Goal: Transaction & Acquisition: Book appointment/travel/reservation

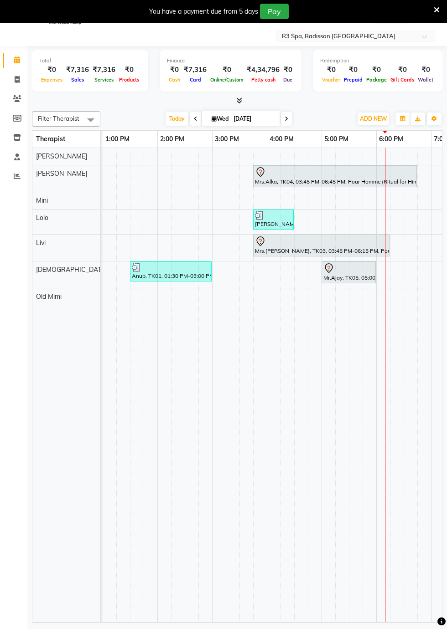
scroll to position [0, 407]
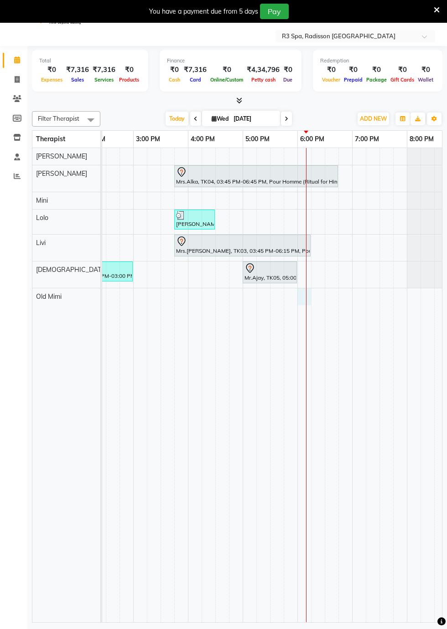
click at [304, 296] on div at bounding box center [304, 296] width 14 height 17
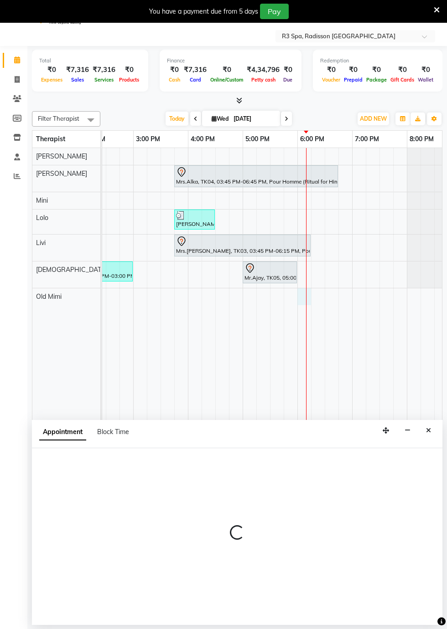
select select "90041"
select select "tentative"
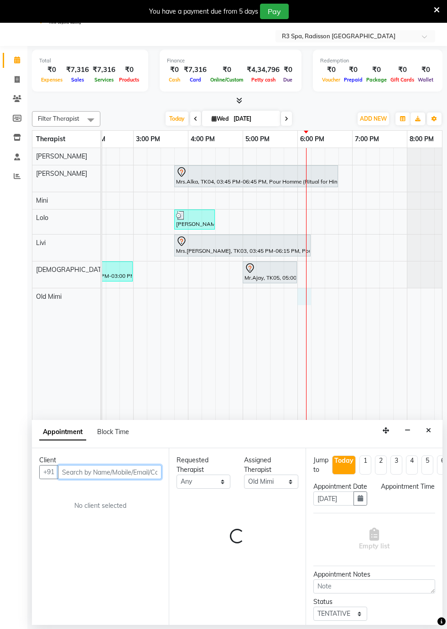
select select "1080"
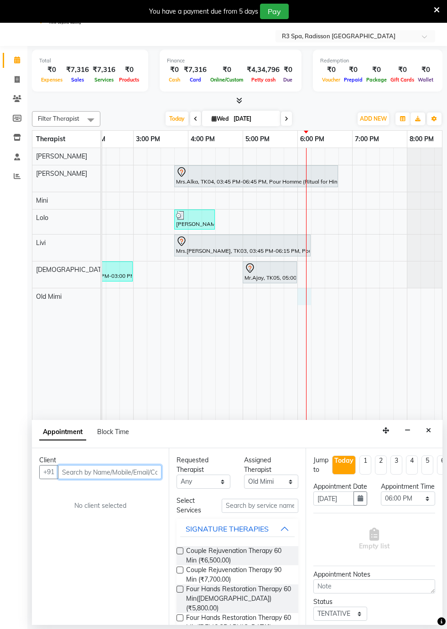
scroll to position [22, 0]
click at [76, 469] on input "text" at bounding box center [109, 472] width 103 height 14
click at [311, 296] on td at bounding box center [318, 385] width 14 height 474
click at [307, 294] on div at bounding box center [307, 385] width 0 height 474
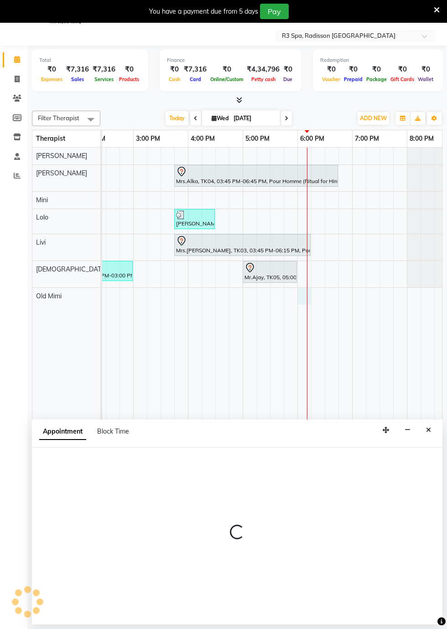
select select "90041"
select select "tentative"
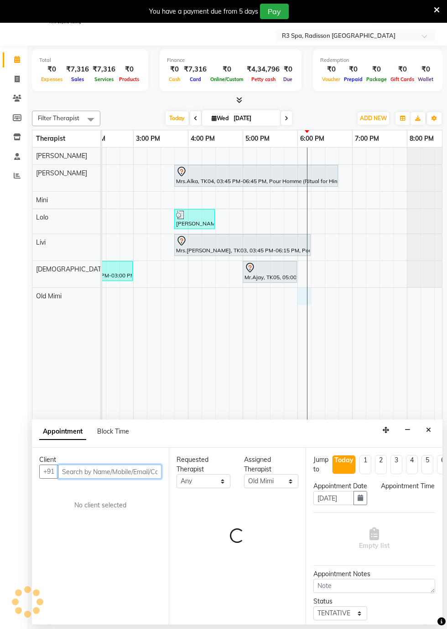
select select "1080"
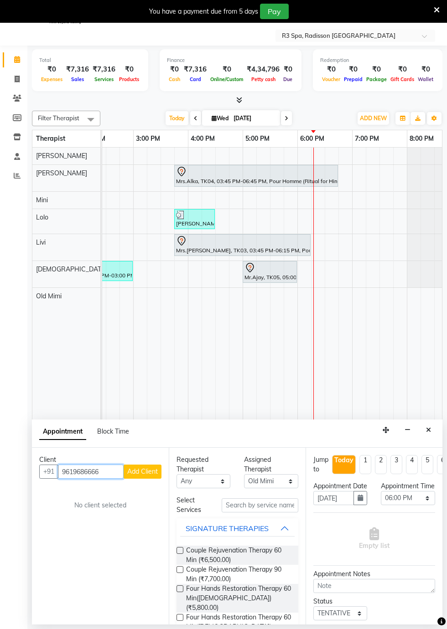
type input "9619686666"
click at [141, 472] on span "Add Client" at bounding box center [142, 472] width 31 height 8
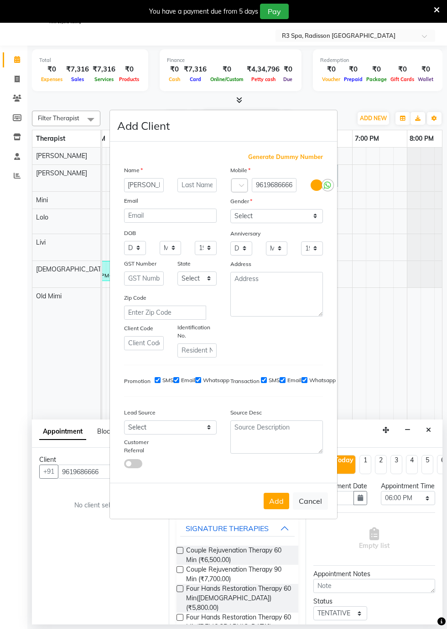
scroll to position [0, 4]
type input "[PERSON_NAME]"
click at [315, 223] on select "Select [DEMOGRAPHIC_DATA] [DEMOGRAPHIC_DATA] Other Prefer Not To Say" at bounding box center [276, 216] width 93 height 14
select select "[DEMOGRAPHIC_DATA]"
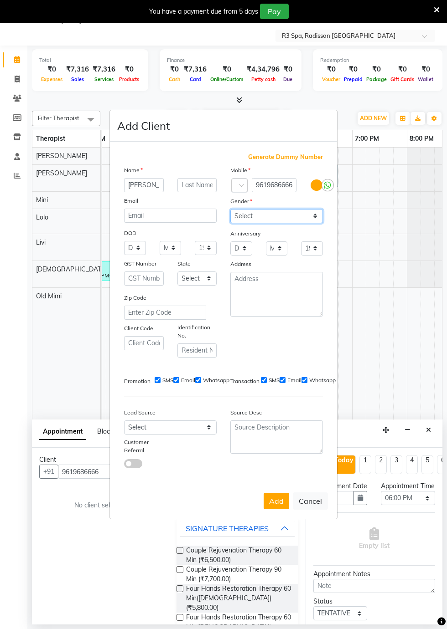
click at [230, 223] on select "Select [DEMOGRAPHIC_DATA] [DEMOGRAPHIC_DATA] Other Prefer Not To Say" at bounding box center [276, 216] width 93 height 14
click at [208, 435] on select "Select Walk-in Referral Internet Friend Word of Mouth Advertisement Facebook Ju…" at bounding box center [170, 428] width 93 height 14
select select "56368"
click at [124, 435] on select "Select Walk-in Referral Internet Friend Word of Mouth Advertisement Facebook Ju…" at bounding box center [170, 428] width 93 height 14
click at [269, 510] on button "Add" at bounding box center [276, 501] width 26 height 16
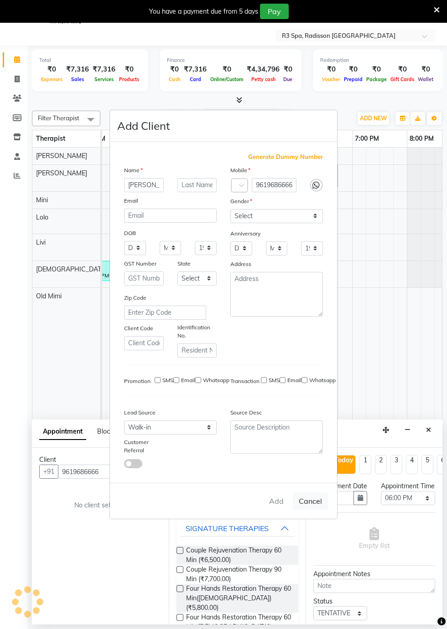
type input "96******66"
select select
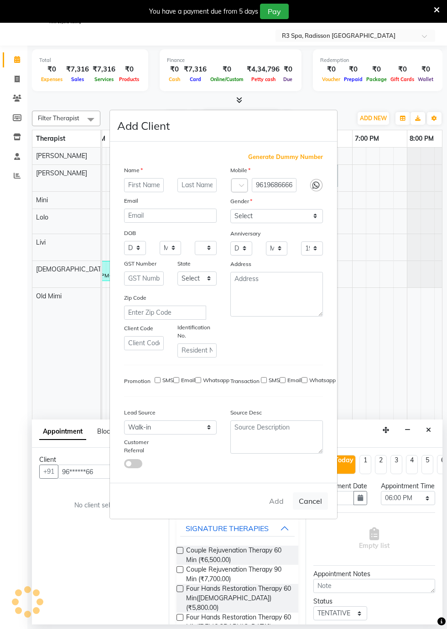
select select
checkbox input "false"
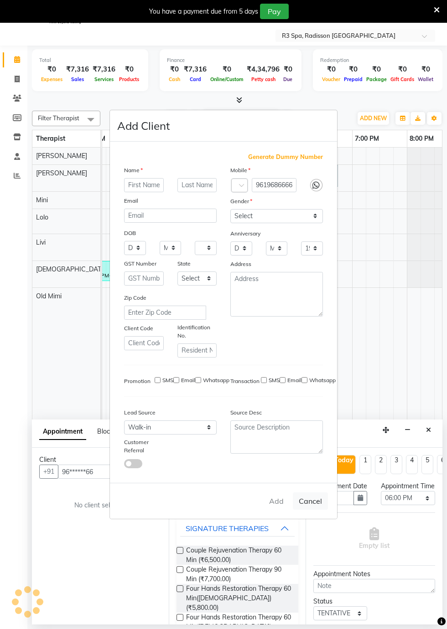
checkbox input "false"
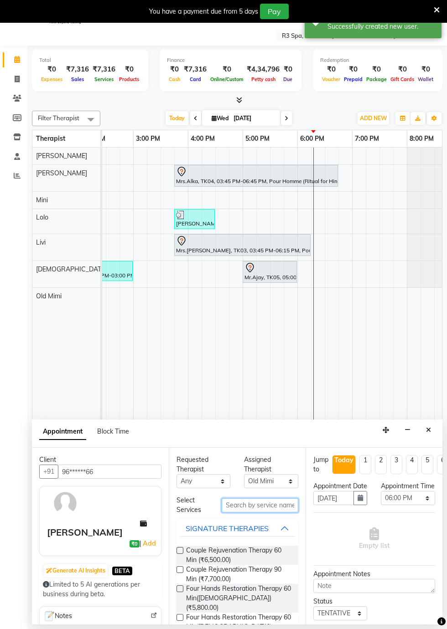
click at [233, 503] on input "text" at bounding box center [259, 506] width 77 height 14
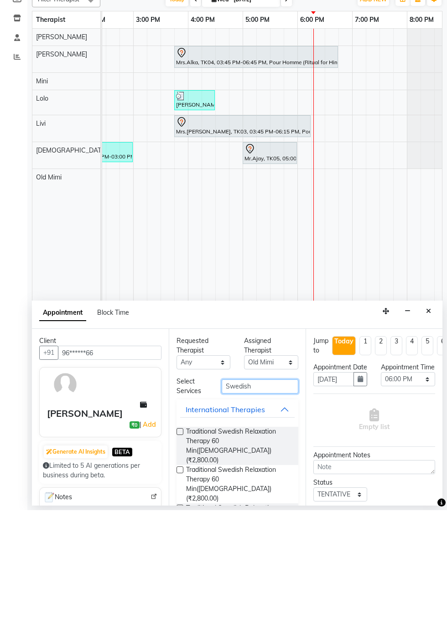
scroll to position [22, 0]
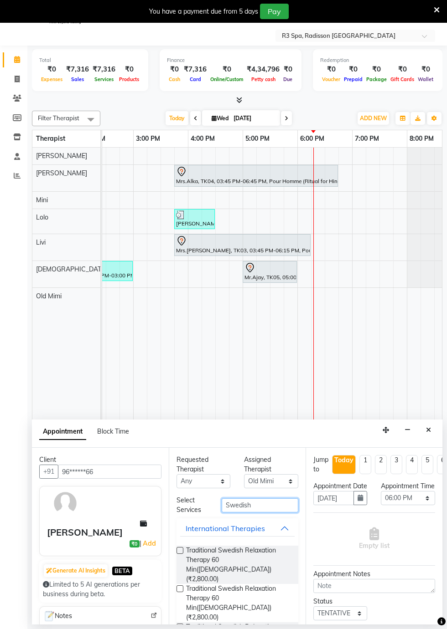
type input "Swedish"
click at [234, 551] on span "Traditional Swedish Relaxation Therapy 60 Min([DEMOGRAPHIC_DATA]) (₹2,800.00)" at bounding box center [238, 565] width 105 height 38
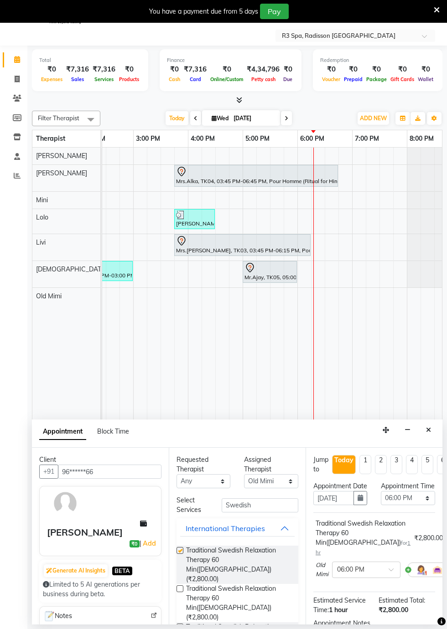
checkbox input "false"
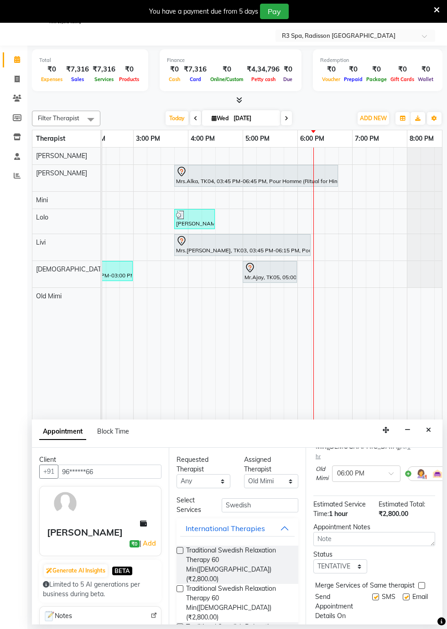
scroll to position [120, 0]
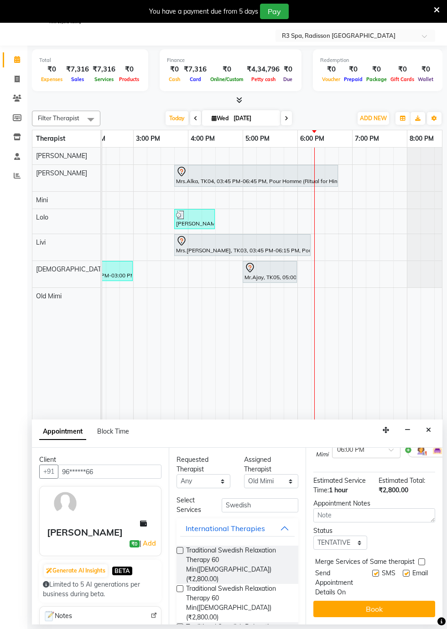
click at [392, 610] on button "Book" at bounding box center [374, 609] width 122 height 16
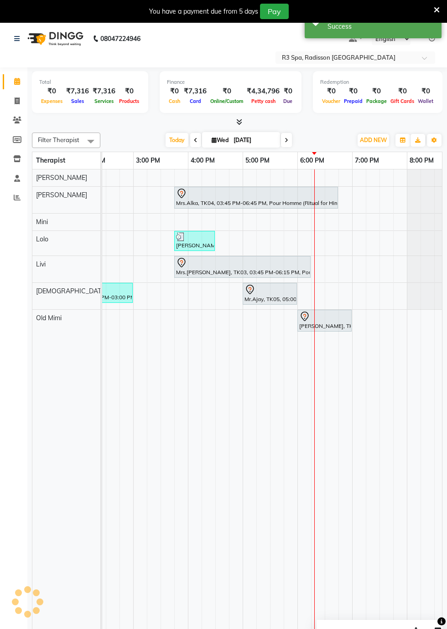
scroll to position [0, 0]
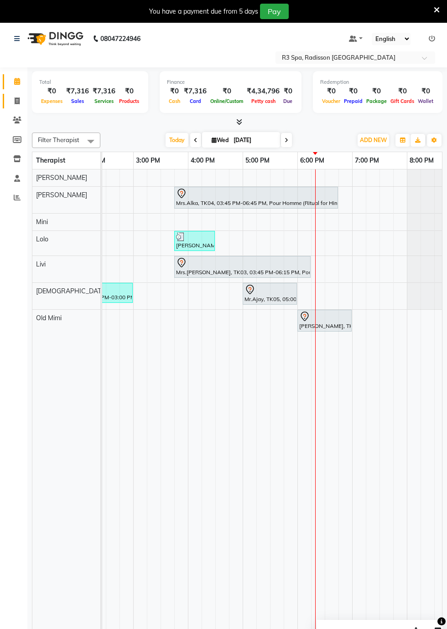
click at [17, 101] on icon at bounding box center [17, 101] width 5 height 7
select select "8678"
select select "service"
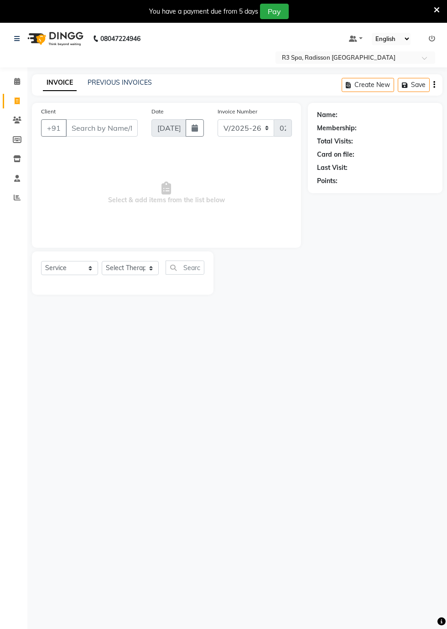
click at [431, 287] on div "Name: Membership: Total Visits: Card on file: Last Visit: Points:" at bounding box center [378, 199] width 141 height 192
click at [16, 80] on icon at bounding box center [17, 81] width 6 height 7
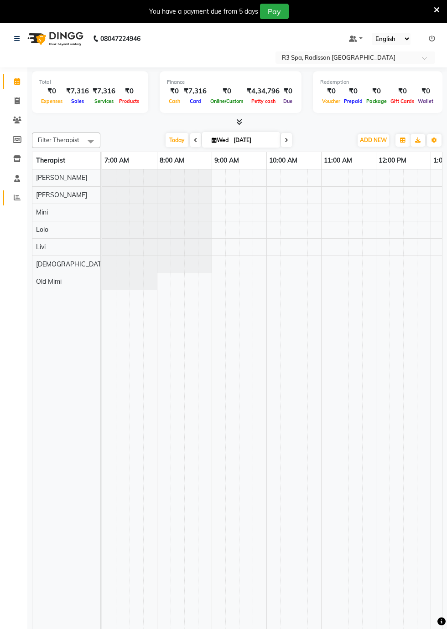
click at [18, 197] on icon at bounding box center [17, 197] width 7 height 7
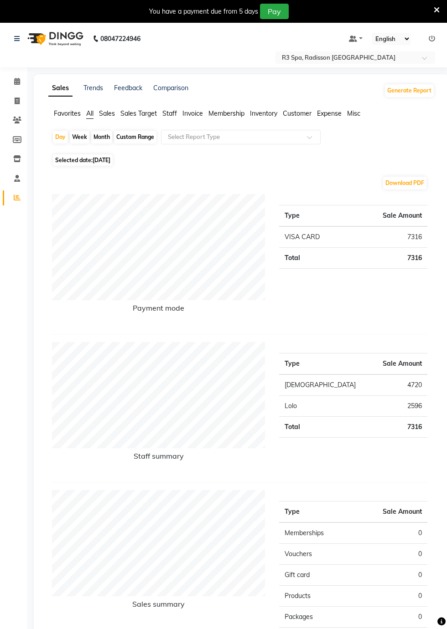
click at [294, 115] on span "Customer" at bounding box center [297, 113] width 29 height 8
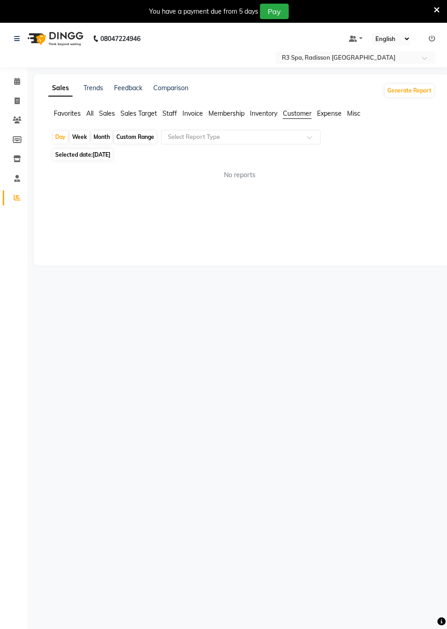
click at [312, 141] on span at bounding box center [312, 139] width 11 height 9
click at [102, 135] on div "Month" at bounding box center [101, 137] width 21 height 13
select select "9"
select select "2025"
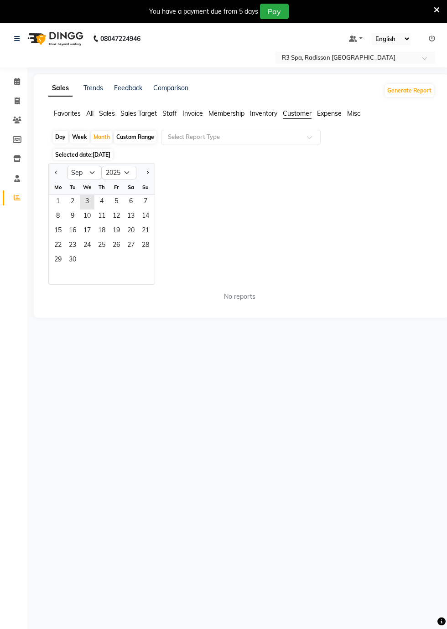
click at [58, 245] on span "22" at bounding box center [58, 246] width 15 height 15
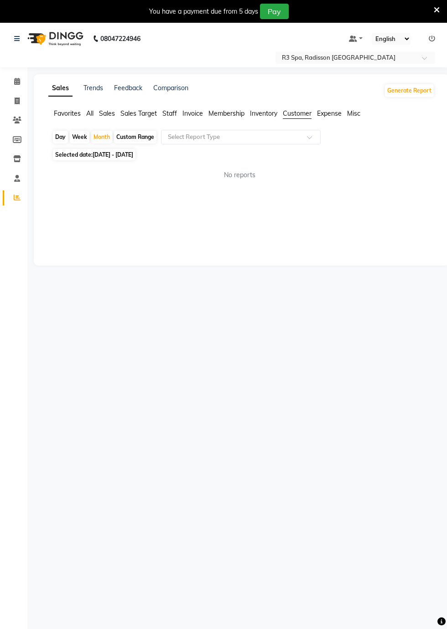
click at [311, 139] on span at bounding box center [312, 139] width 11 height 9
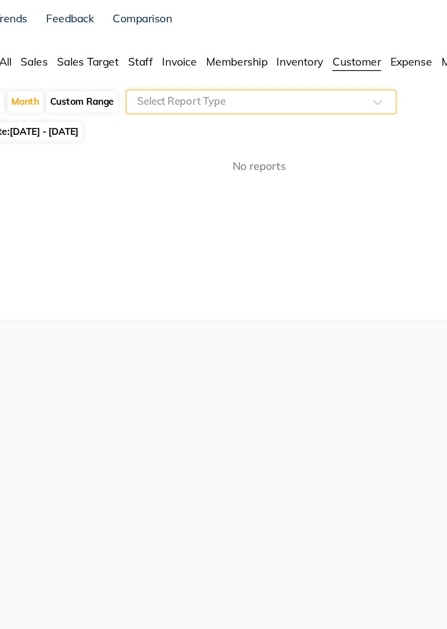
click at [139, 134] on div "Custom Range" at bounding box center [135, 137] width 42 height 13
select select "9"
select select "2025"
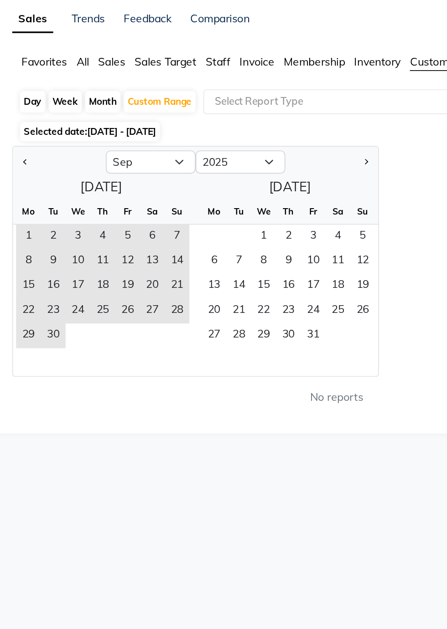
click at [101, 136] on div "Month" at bounding box center [101, 137] width 21 height 13
select select "9"
select select "2025"
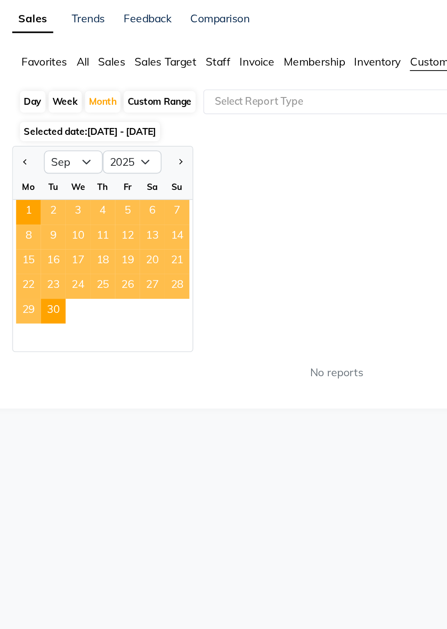
click at [62, 136] on div "Day" at bounding box center [60, 137] width 15 height 13
select select "9"
select select "2025"
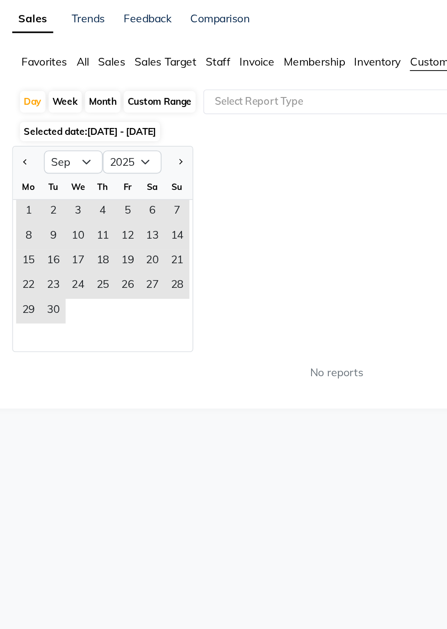
click at [57, 246] on span "22" at bounding box center [58, 246] width 15 height 15
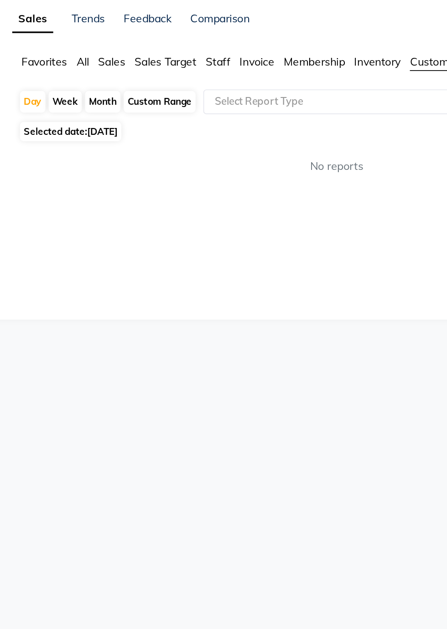
click at [85, 157] on span "Selected date: [DATE]" at bounding box center [83, 154] width 60 height 11
select select "9"
select select "2025"
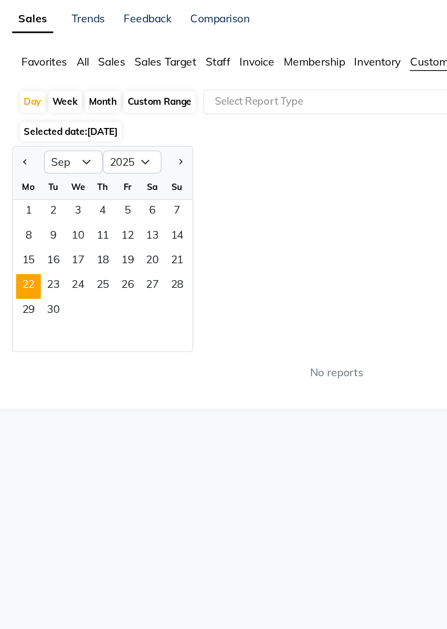
click at [202, 169] on div "Jan Feb Mar Apr May Jun [DATE] Aug Sep Oct Nov [DATE] 2016 2017 2018 2019 2020 …" at bounding box center [241, 224] width 386 height 122
click at [200, 140] on input "text" at bounding box center [231, 137] width 131 height 9
click at [77, 131] on div "Week" at bounding box center [80, 137] width 20 height 13
select select "9"
select select "2025"
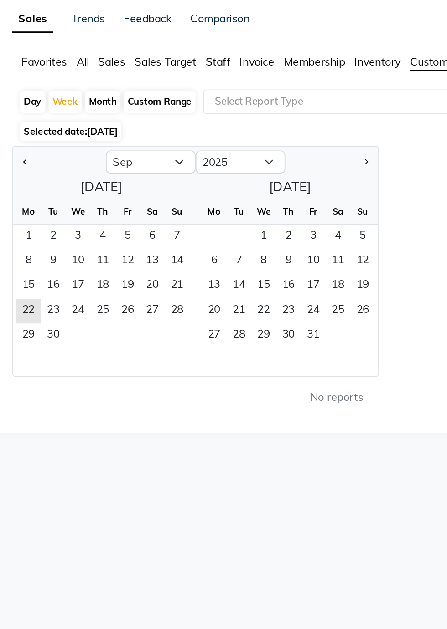
click at [58, 138] on div "Day" at bounding box center [60, 137] width 15 height 13
select select "9"
select select "2025"
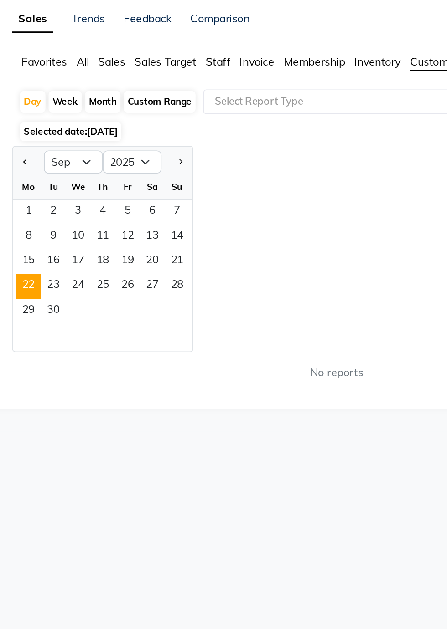
click at [56, 172] on span "Previous month" at bounding box center [56, 172] width 3 height 3
select select "8"
click at [116, 246] on span "22" at bounding box center [116, 246] width 15 height 15
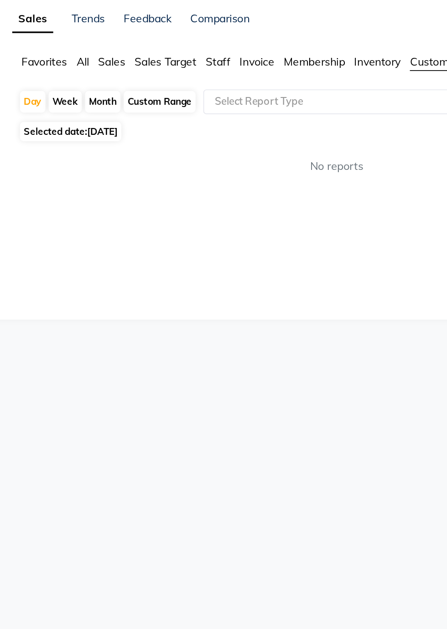
click at [176, 140] on input "text" at bounding box center [231, 137] width 131 height 9
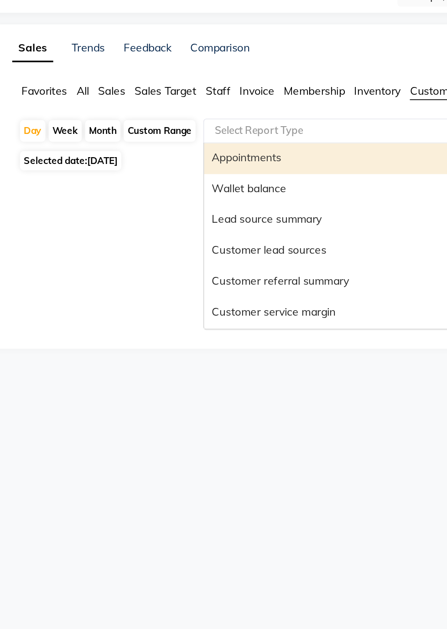
click at [207, 156] on div "Appointments" at bounding box center [240, 153] width 159 height 18
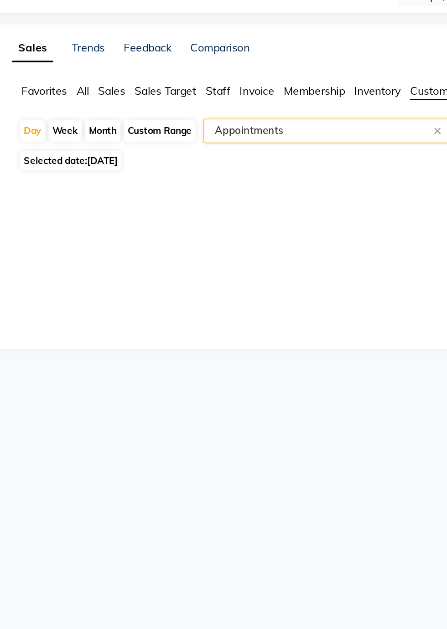
select select "full_report"
select select "csv"
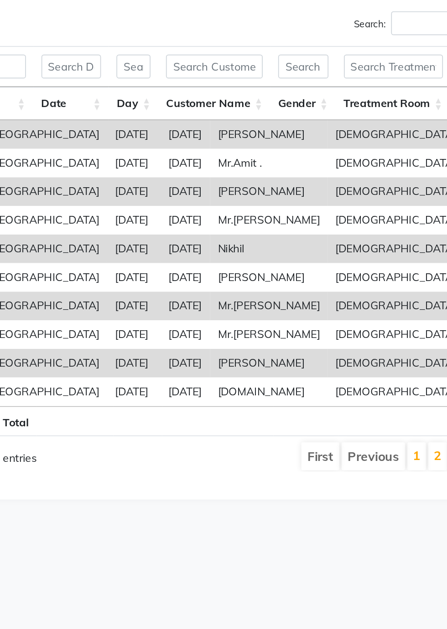
click at [265, 270] on td "[PERSON_NAME]" at bounding box center [275, 269] width 69 height 17
click at [390, 270] on td "Floor" at bounding box center [423, 269] width 67 height 17
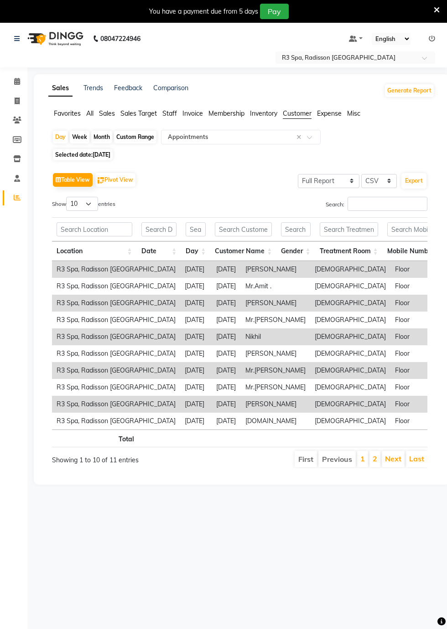
click at [86, 267] on td "R3 Spa, Radisson [GEOGRAPHIC_DATA]" at bounding box center [116, 269] width 128 height 17
click at [73, 183] on button "Table View" at bounding box center [73, 180] width 40 height 14
click at [90, 205] on select "10 25 50 100" at bounding box center [82, 204] width 32 height 14
click at [110, 204] on label "Show 10 25 50 100 entries" at bounding box center [83, 204] width 63 height 14
click at [98, 204] on select "10 25 50 100" at bounding box center [82, 204] width 32 height 14
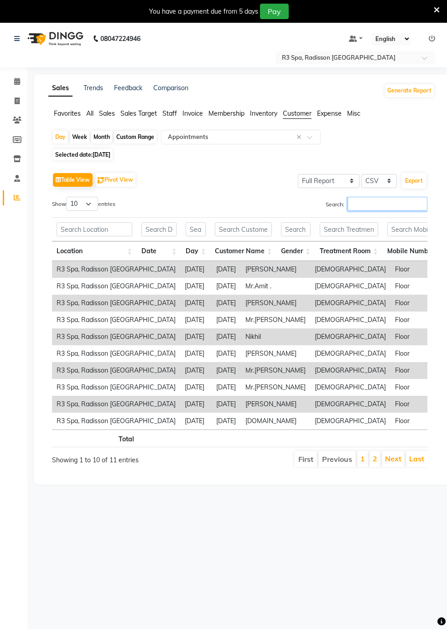
click at [355, 202] on input "Search:" at bounding box center [387, 204] width 80 height 14
click at [16, 81] on icon at bounding box center [17, 81] width 6 height 7
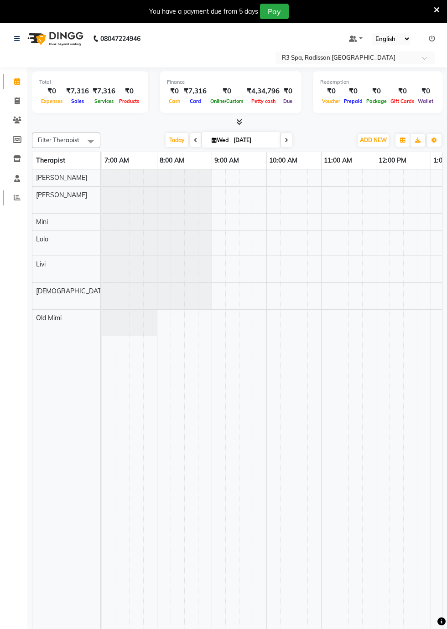
click at [16, 198] on icon at bounding box center [17, 197] width 7 height 7
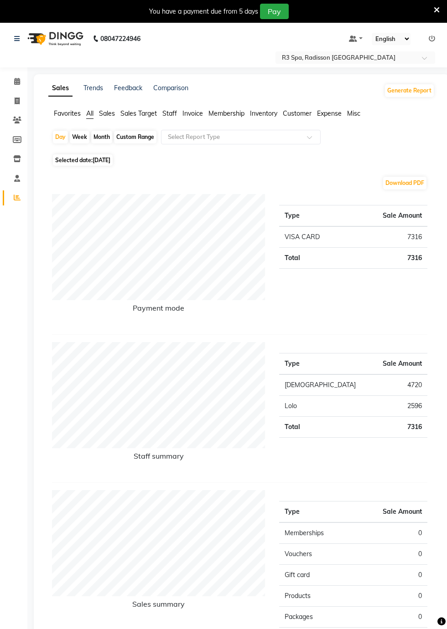
click at [293, 113] on span "Customer" at bounding box center [297, 113] width 29 height 8
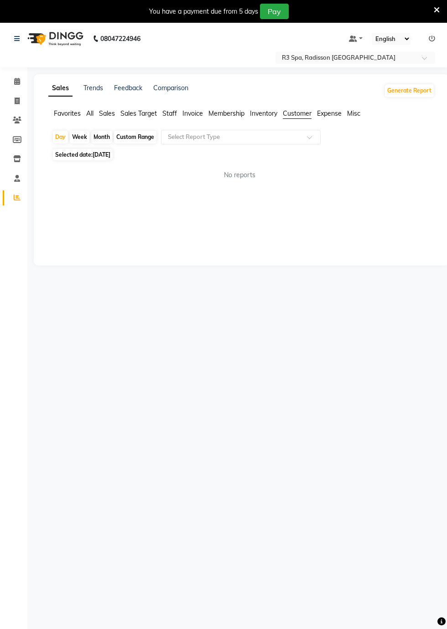
click at [61, 136] on div "Day" at bounding box center [60, 137] width 15 height 13
select select "9"
select select "2025"
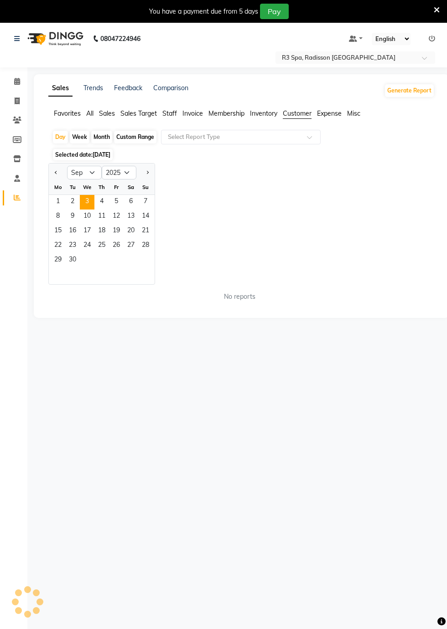
click at [56, 172] on span "Previous month" at bounding box center [56, 172] width 3 height 3
select select "8"
click at [118, 242] on span "22" at bounding box center [116, 246] width 15 height 15
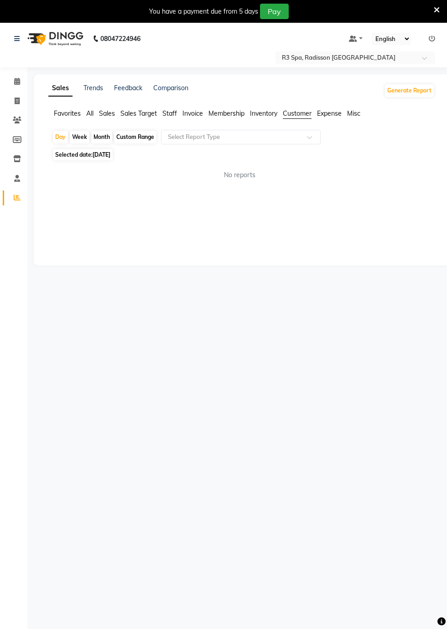
click at [93, 154] on span "Selected date: [DATE]" at bounding box center [83, 154] width 60 height 11
select select "8"
select select "2025"
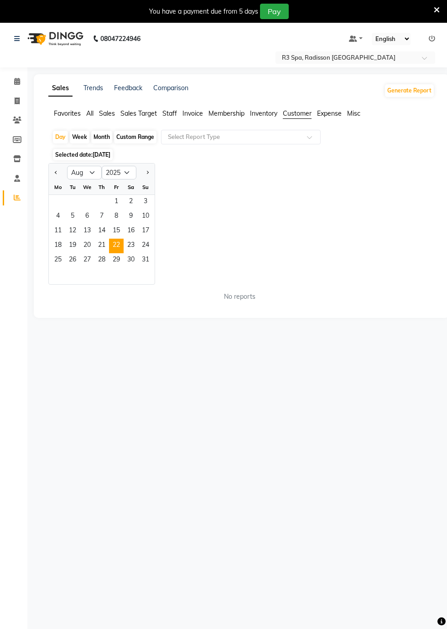
click at [115, 245] on span "22" at bounding box center [116, 246] width 15 height 15
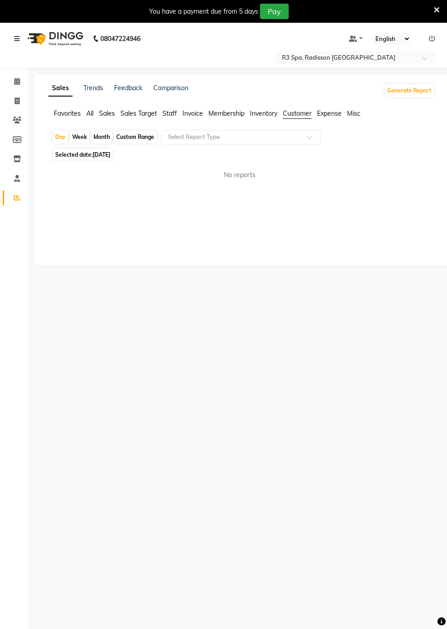
click at [127, 134] on div "Custom Range" at bounding box center [135, 137] width 42 height 13
select select "8"
select select "2025"
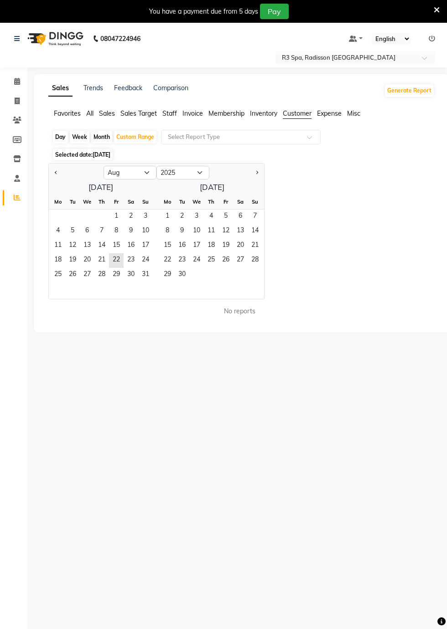
click at [58, 137] on div "Day" at bounding box center [60, 137] width 15 height 13
select select "8"
select select "2025"
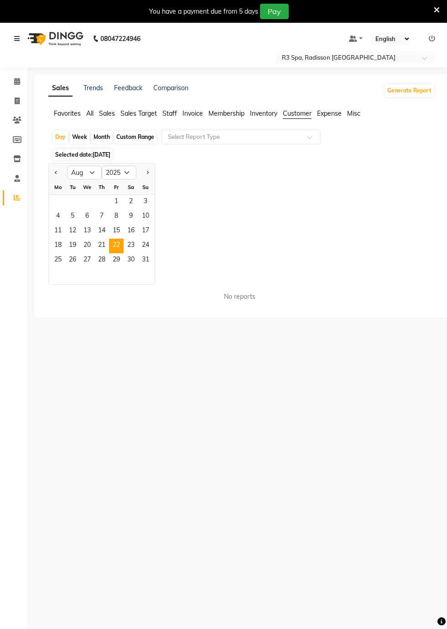
click at [200, 136] on input "text" at bounding box center [231, 137] width 131 height 9
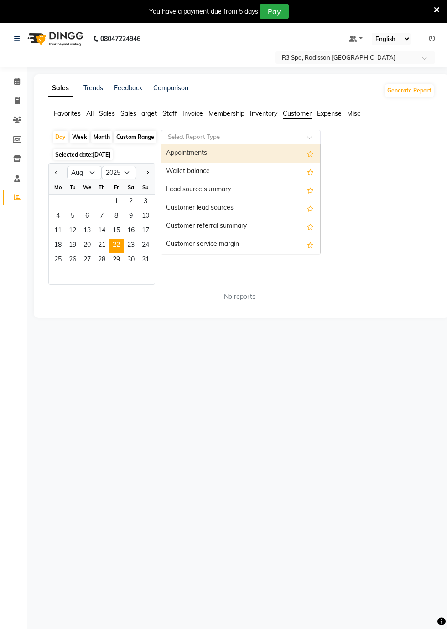
click at [180, 140] on input "text" at bounding box center [231, 137] width 131 height 9
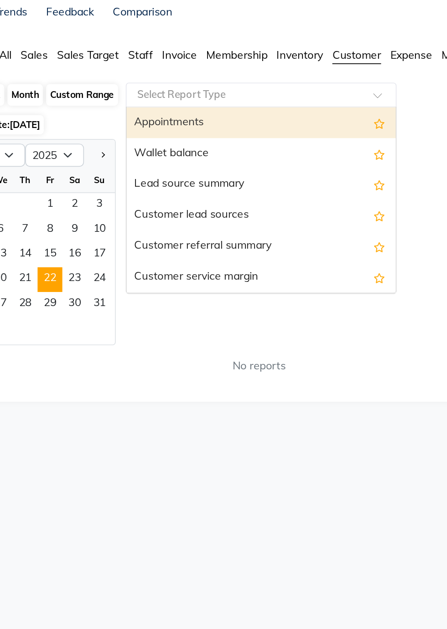
click at [179, 174] on div "Wallet balance" at bounding box center [240, 172] width 159 height 18
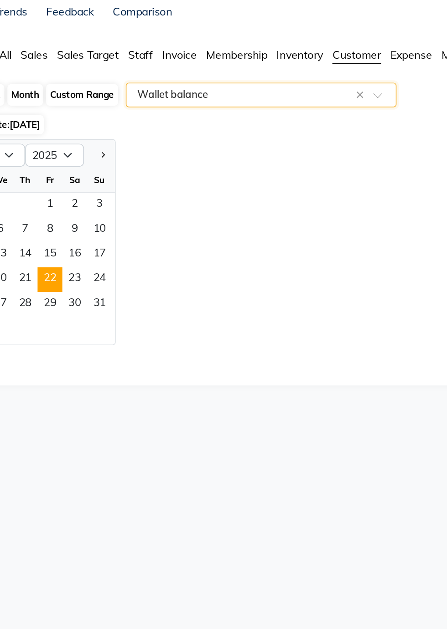
select select "full_report"
select select "csv"
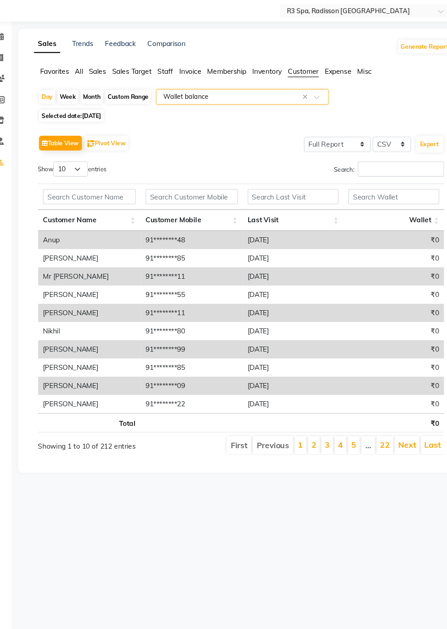
scroll to position [0, 6]
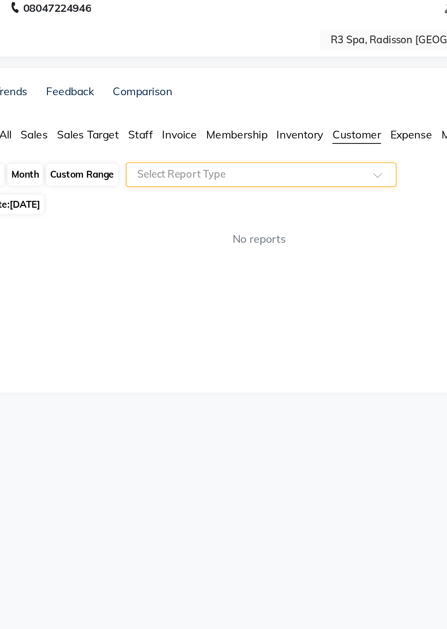
click at [309, 136] on span at bounding box center [312, 139] width 11 height 9
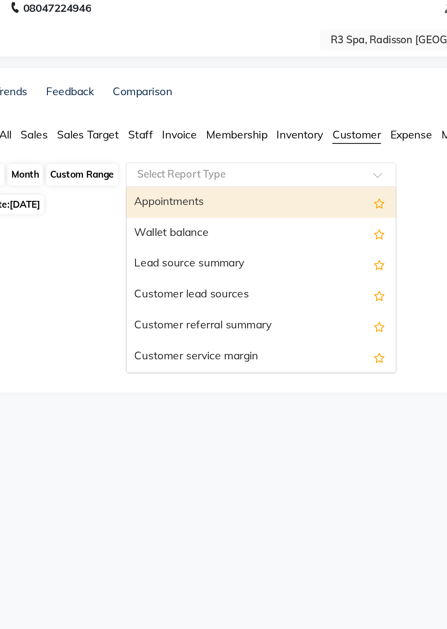
click at [215, 149] on div "Appointments" at bounding box center [240, 153] width 159 height 18
select select "full_report"
select select "csv"
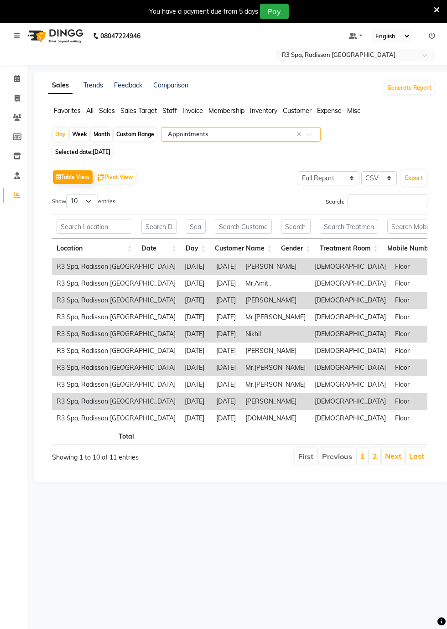
scroll to position [0, 0]
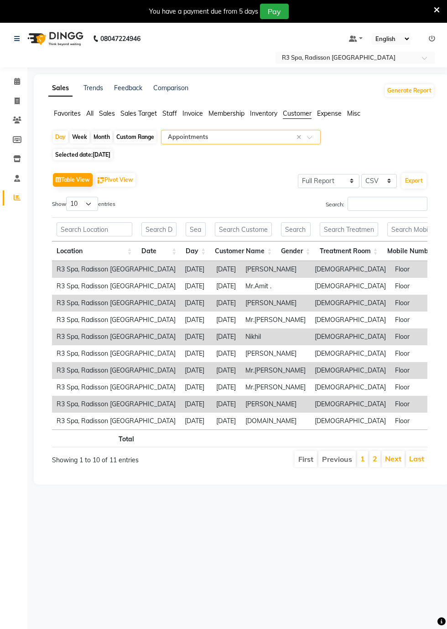
click at [109, 115] on span "Sales" at bounding box center [107, 113] width 16 height 8
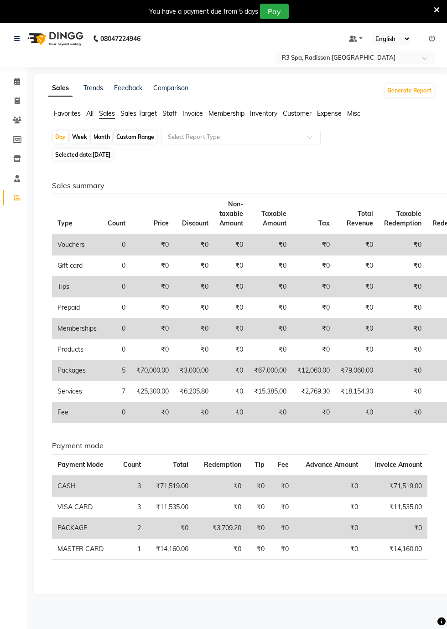
click at [364, 449] on h6 "Payment mode" at bounding box center [239, 446] width 375 height 9
click at [7, 481] on div "Calendar Invoice Clients Members Inventory Staff Reports Completed InProgress U…" at bounding box center [61, 349] width 123 height 577
click at [18, 83] on icon at bounding box center [17, 81] width 6 height 7
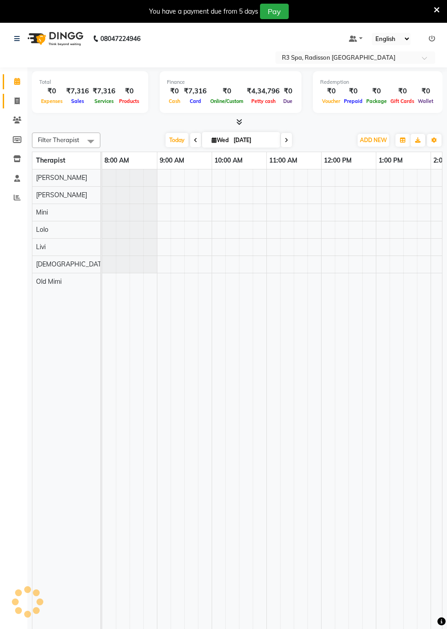
click at [17, 103] on icon at bounding box center [17, 101] width 5 height 7
select select "service"
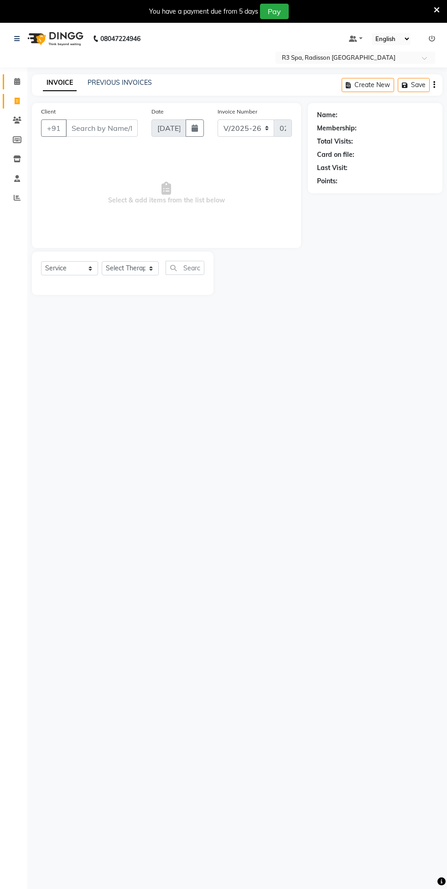
click at [16, 82] on icon at bounding box center [17, 81] width 6 height 7
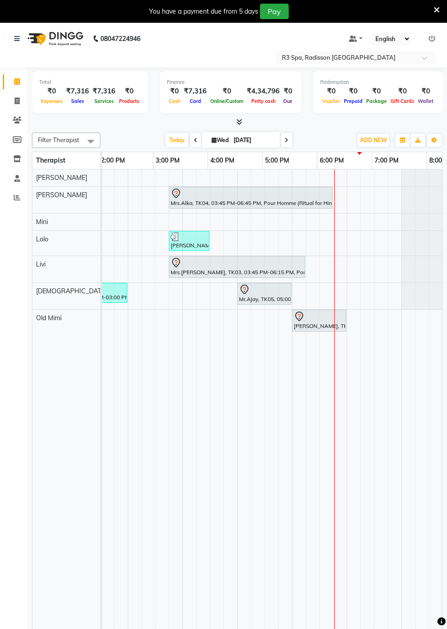
scroll to position [0, 412]
click at [313, 323] on div "[PERSON_NAME], TK06, 06:00 PM-07:00 PM, Traditional Swedish Relaxation Therapy …" at bounding box center [319, 320] width 52 height 19
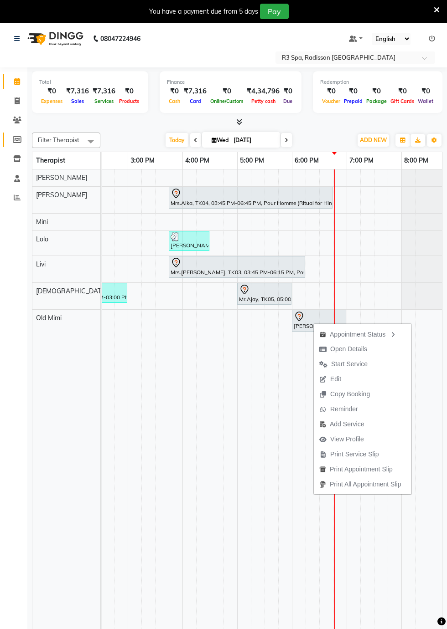
click at [15, 136] on span at bounding box center [17, 140] width 16 height 10
click at [22, 122] on span at bounding box center [17, 120] width 16 height 10
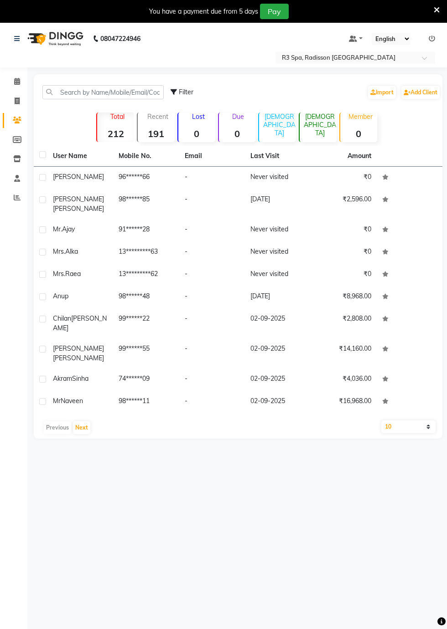
click at [79, 186] on td "[PERSON_NAME]" at bounding box center [80, 178] width 66 height 22
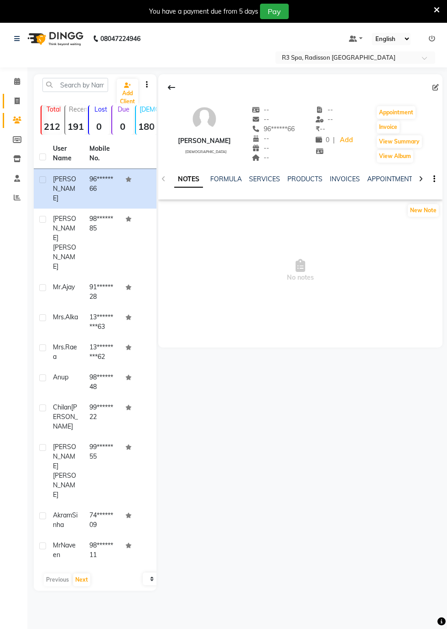
click at [17, 101] on icon at bounding box center [17, 101] width 5 height 7
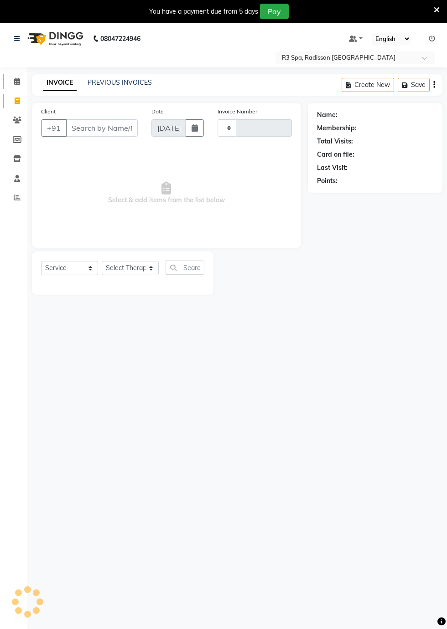
click at [16, 82] on icon at bounding box center [17, 81] width 6 height 7
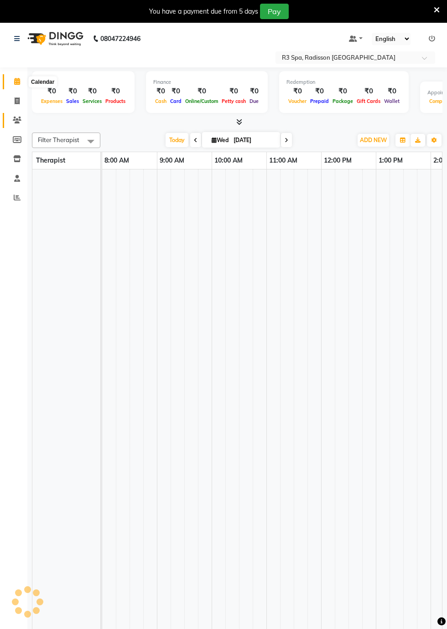
click at [17, 121] on icon at bounding box center [17, 120] width 9 height 7
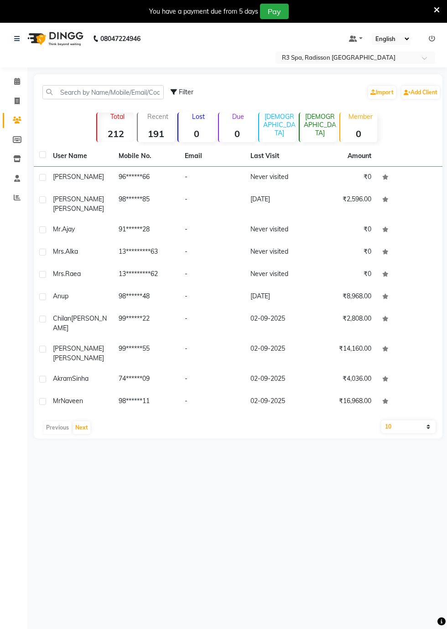
click at [54, 183] on td "[PERSON_NAME]" at bounding box center [80, 178] width 66 height 22
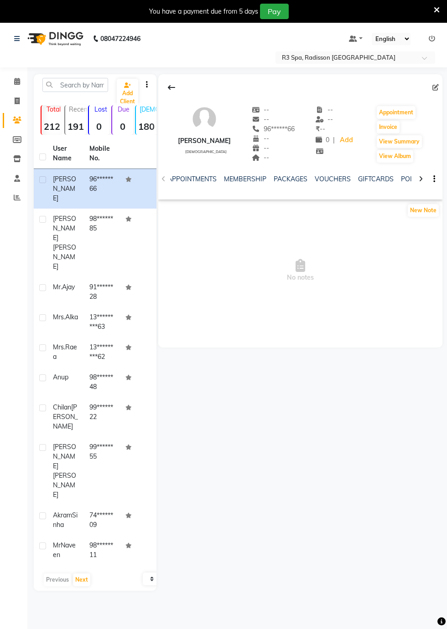
scroll to position [0, 273]
click at [365, 179] on link "FORMS" at bounding box center [369, 179] width 23 height 8
click at [193, 213] on button "Request New Form" at bounding box center [190, 210] width 65 height 14
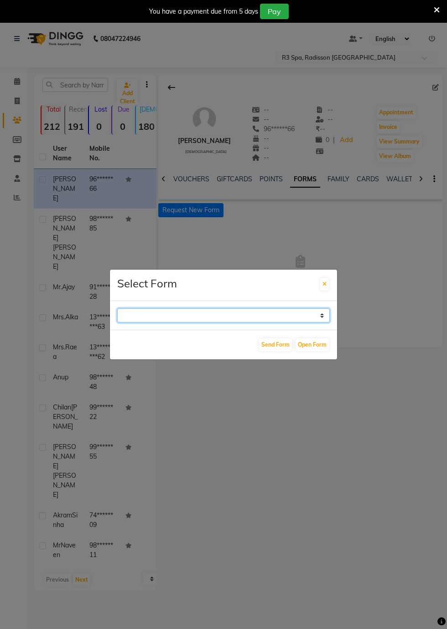
click at [319, 323] on select "GUEST FEEDBACK FORM HEALTH ASSESSMENT FORM" at bounding box center [223, 316] width 212 height 14
select select "204"
click at [117, 323] on select "GUEST FEEDBACK FORM HEALTH ASSESSMENT FORM" at bounding box center [223, 316] width 212 height 14
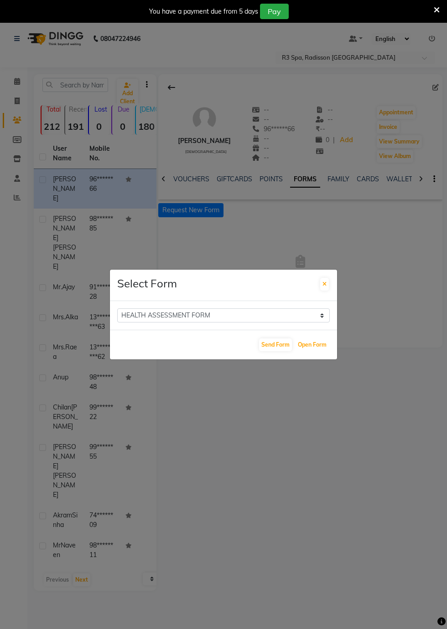
click at [319, 351] on button "Open Form" at bounding box center [311, 345] width 33 height 13
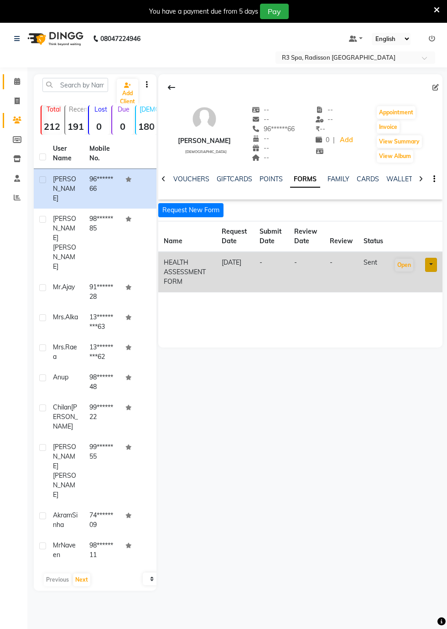
click at [22, 82] on span at bounding box center [17, 82] width 16 height 10
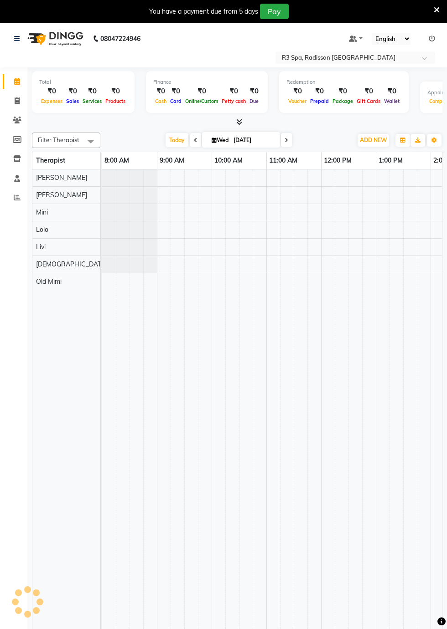
click at [16, 83] on icon at bounding box center [17, 81] width 6 height 7
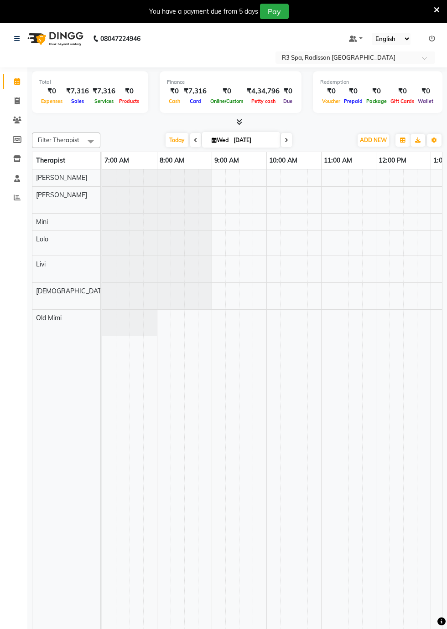
click at [438, 614] on td at bounding box center [437, 407] width 14 height 474
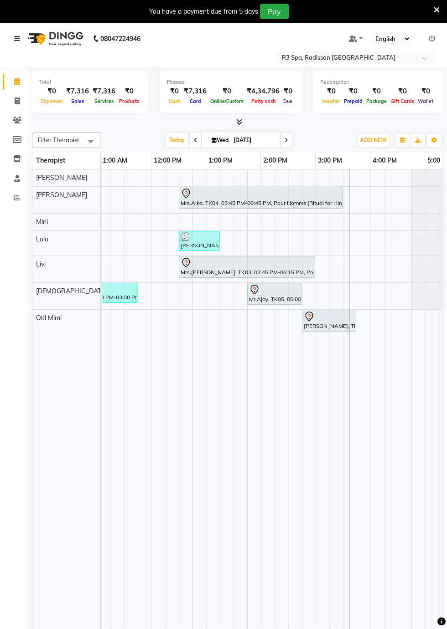
scroll to position [0, 402]
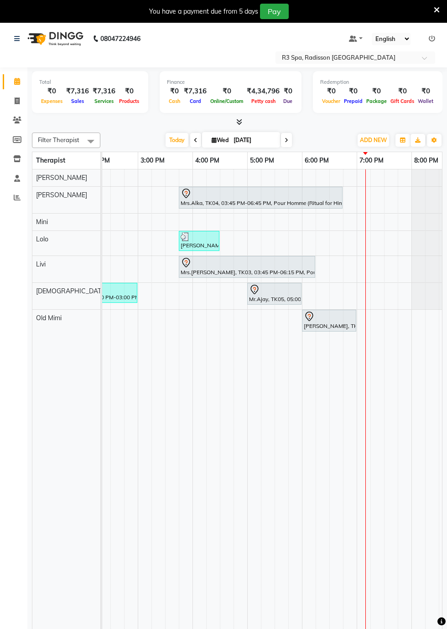
click at [304, 570] on td at bounding box center [309, 407] width 14 height 474
click at [9, 456] on div "Calendar Invoice Clients Members Inventory Staff Reports Completed InProgress U…" at bounding box center [61, 349] width 123 height 577
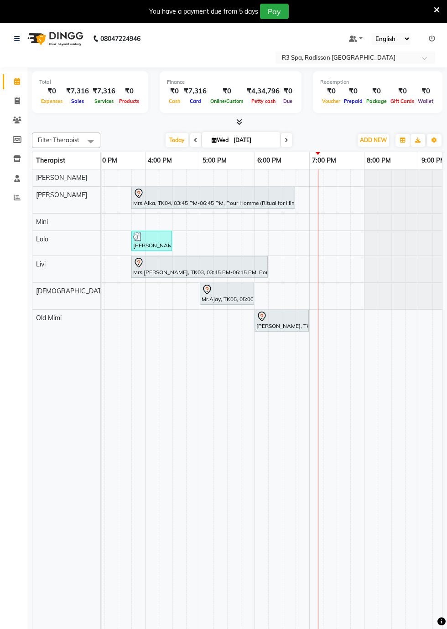
click at [314, 177] on td at bounding box center [316, 407] width 14 height 474
click at [322, 180] on td at bounding box center [316, 407] width 14 height 474
click at [316, 178] on td at bounding box center [316, 407] width 14 height 474
click at [312, 180] on td at bounding box center [316, 407] width 14 height 474
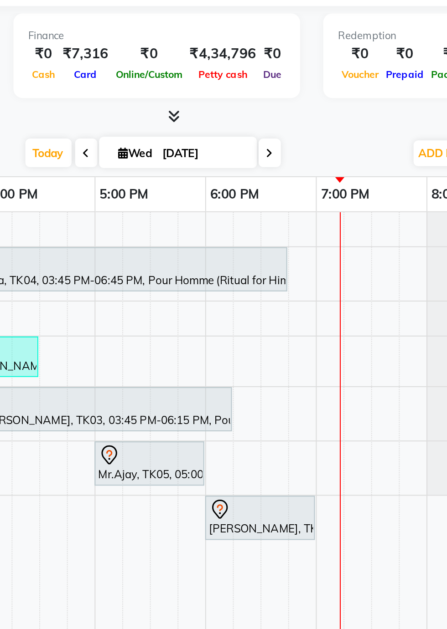
scroll to position [16, 0]
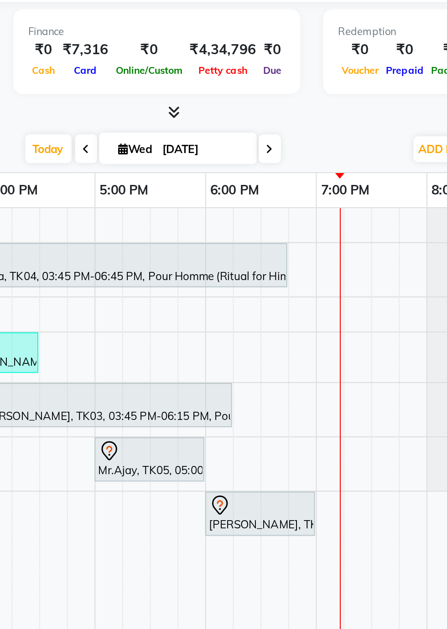
click at [313, 163] on td at bounding box center [316, 390] width 14 height 474
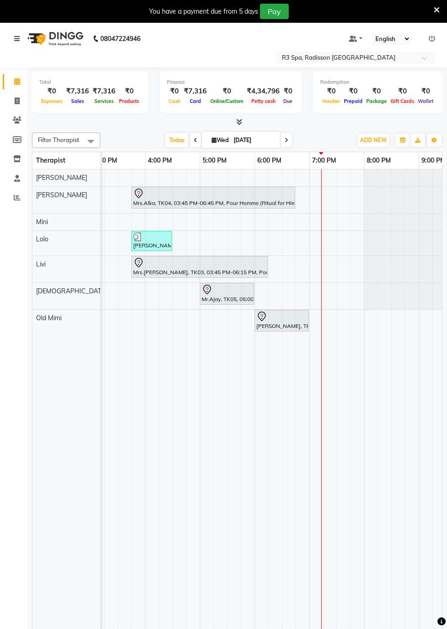
click at [315, 183] on td at bounding box center [316, 407] width 14 height 474
click at [322, 181] on td at bounding box center [316, 407] width 14 height 474
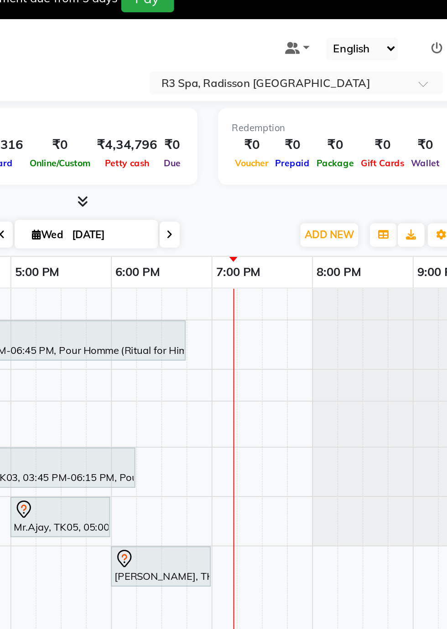
click at [367, 108] on div "Redemption ₹0 Voucher ₹0 Prepaid ₹0 Package ₹0 Gift Cards ₹0 Wallet" at bounding box center [377, 92] width 129 height 42
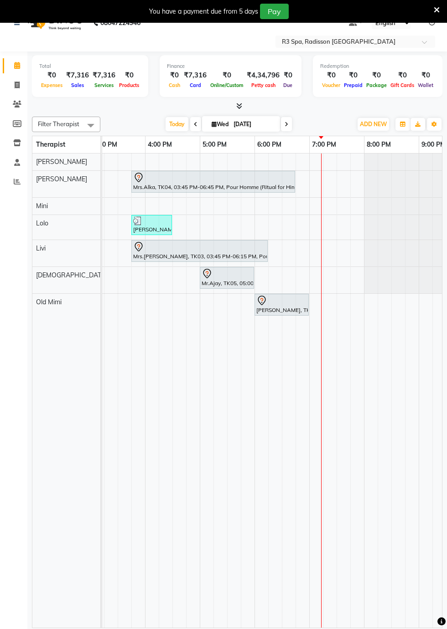
click at [263, 307] on div "[PERSON_NAME], TK06, 06:00 PM-07:00 PM, Traditional Swedish Relaxation Therapy …" at bounding box center [281, 304] width 52 height 19
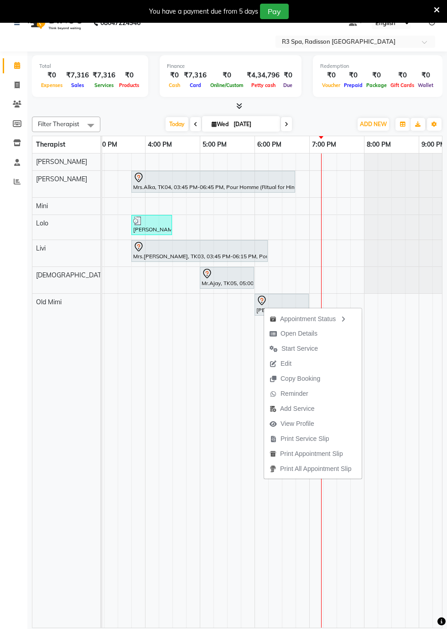
click at [174, 469] on td at bounding box center [179, 391] width 14 height 474
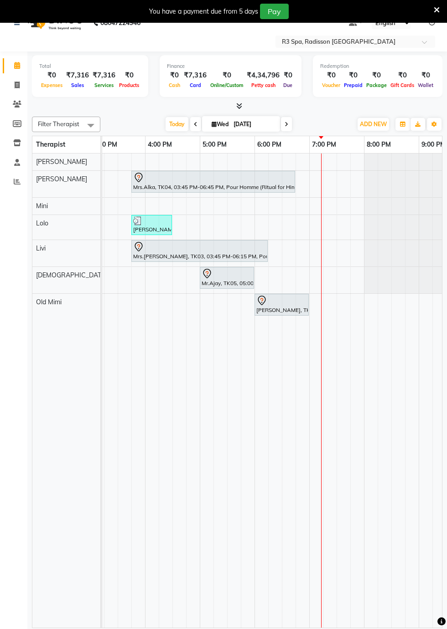
click at [312, 168] on td at bounding box center [316, 391] width 14 height 474
click at [319, 146] on link "7:00 PM" at bounding box center [323, 144] width 29 height 13
click at [278, 308] on div "[PERSON_NAME], TK06, 06:00 PM-07:00 PM, Traditional Swedish Relaxation Therapy …" at bounding box center [281, 304] width 52 height 19
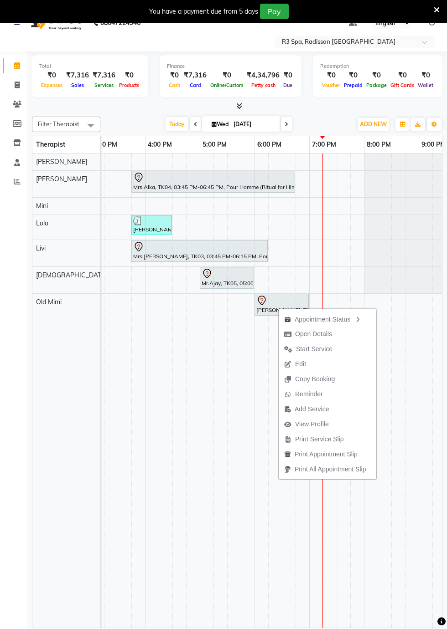
click at [305, 334] on span "Open Details" at bounding box center [313, 335] width 37 height 10
select select "7"
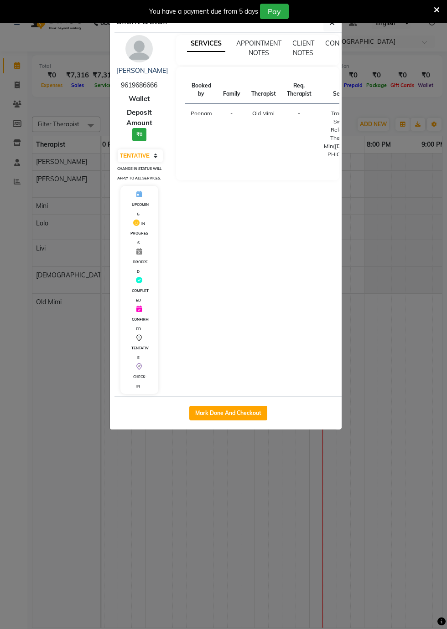
click at [246, 420] on button "Mark Done And Checkout" at bounding box center [228, 413] width 78 height 15
select select "8678"
select select "service"
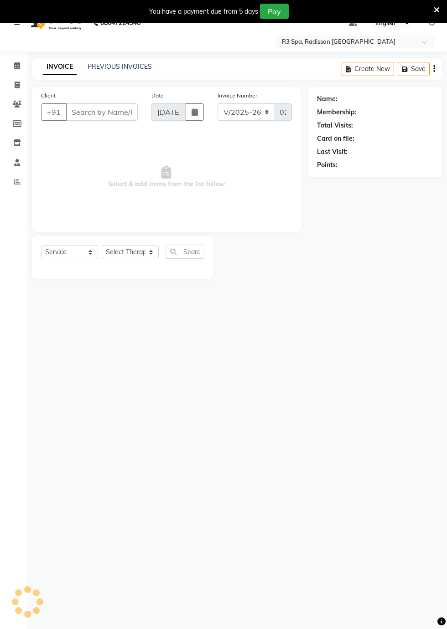
type input "96******66"
select select "90041"
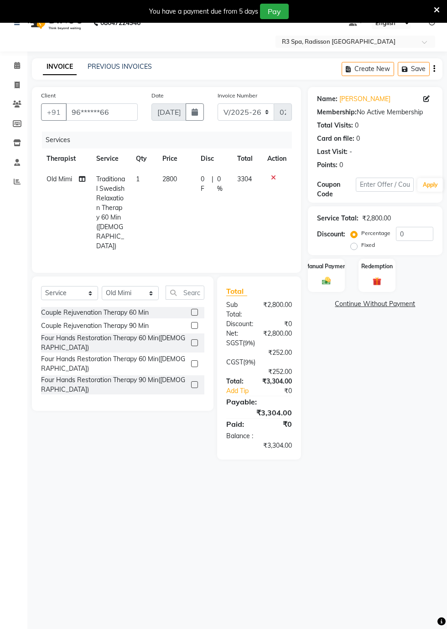
click at [332, 276] on img at bounding box center [326, 281] width 14 height 10
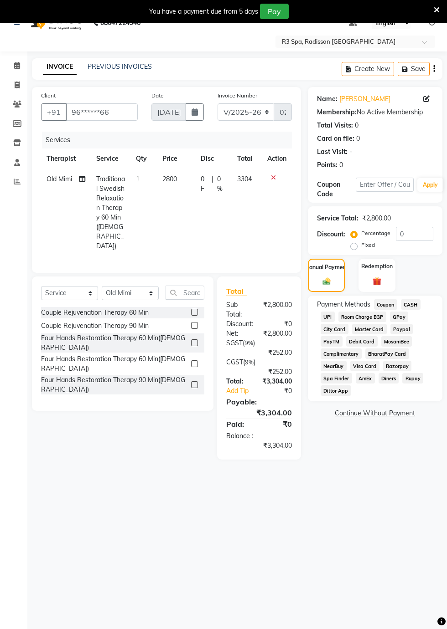
click at [410, 304] on span "CASH" at bounding box center [411, 304] width 20 height 10
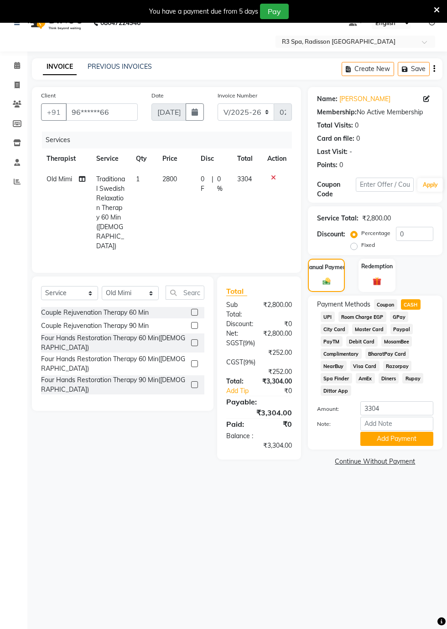
click at [395, 439] on button "Add Payment" at bounding box center [396, 439] width 73 height 14
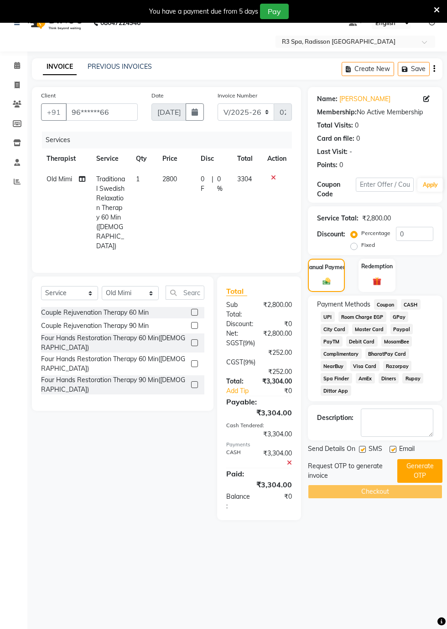
click at [418, 479] on button "Generate OTP" at bounding box center [419, 471] width 45 height 24
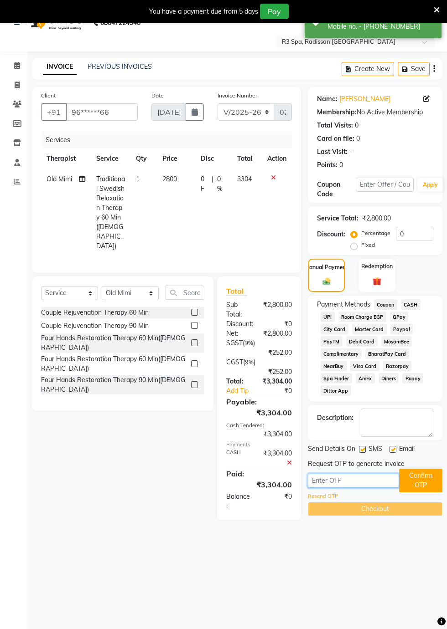
click at [328, 479] on input "text" at bounding box center [353, 481] width 91 height 14
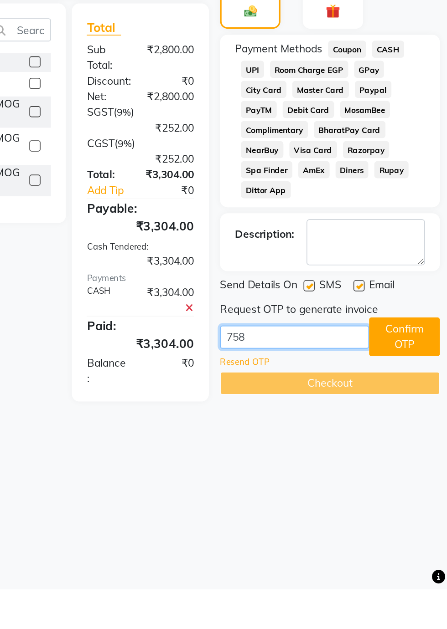
type input "7586"
click at [419, 476] on button "Confirm OTP" at bounding box center [420, 475] width 43 height 24
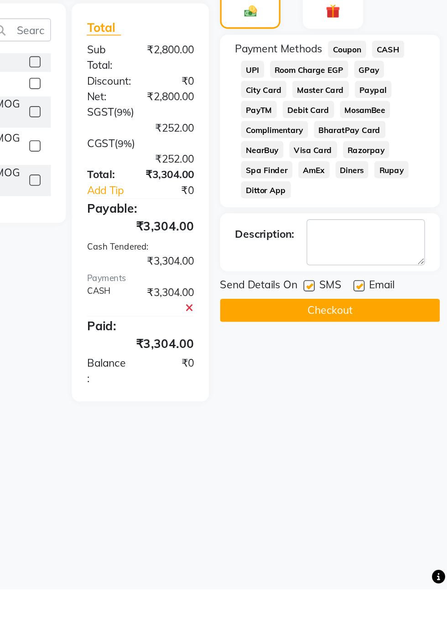
scroll to position [21, 0]
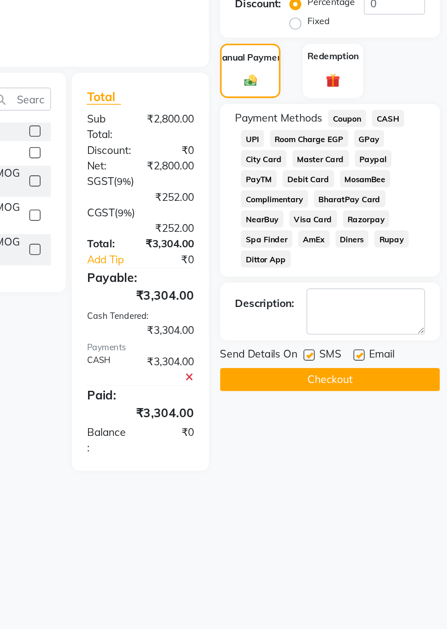
click at [370, 460] on button "Checkout" at bounding box center [375, 459] width 134 height 14
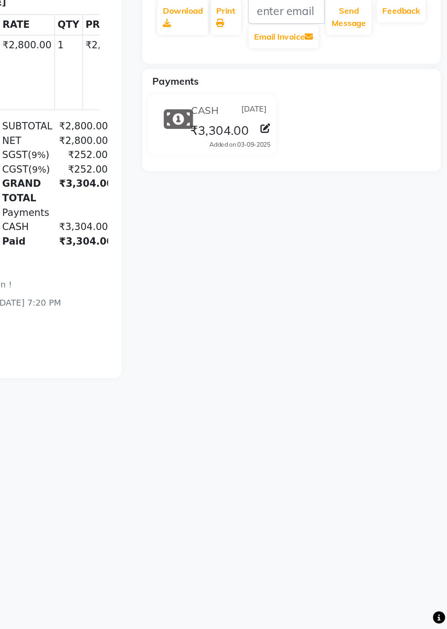
scroll to position [20, 0]
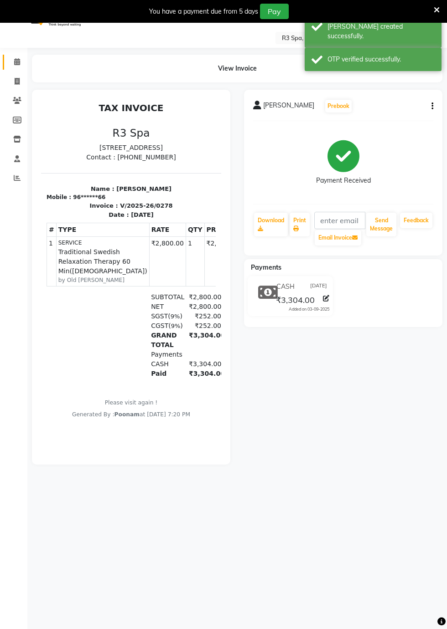
click at [17, 62] on icon at bounding box center [17, 61] width 6 height 7
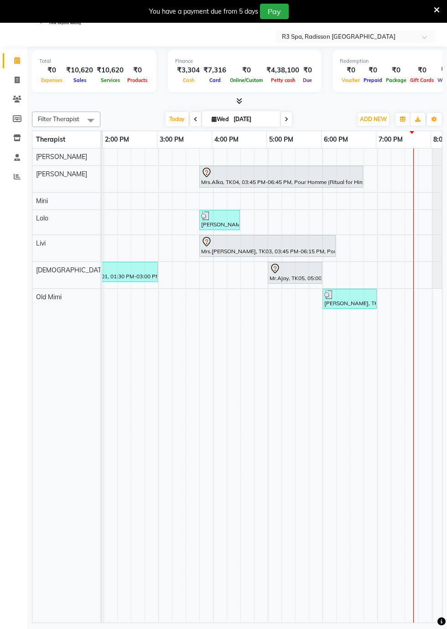
scroll to position [0, 381]
